Goal: Information Seeking & Learning: Stay updated

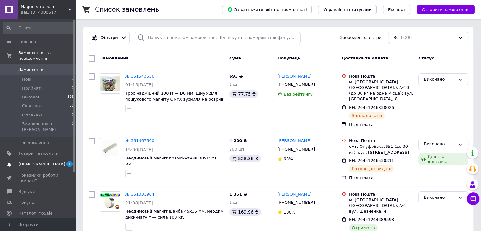
click at [54, 159] on link "[DEMOGRAPHIC_DATA] 1 0" at bounding box center [39, 164] width 78 height 11
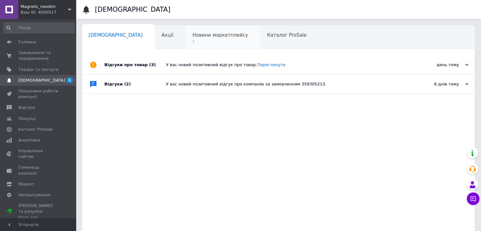
click at [186, 39] on div "Новини маркетплейсу 1" at bounding box center [223, 38] width 75 height 24
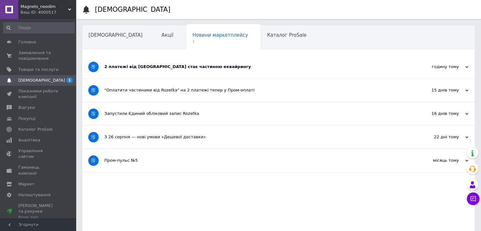
click at [152, 66] on div "2 платежі від [GEOGRAPHIC_DATA] стає частиною еквайрингу" at bounding box center [254, 67] width 301 height 6
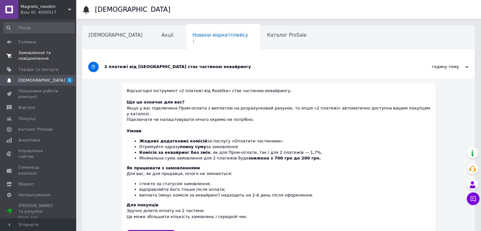
click at [37, 52] on span "Замовлення та повідомлення" at bounding box center [38, 55] width 40 height 11
